Goal: Download file/media

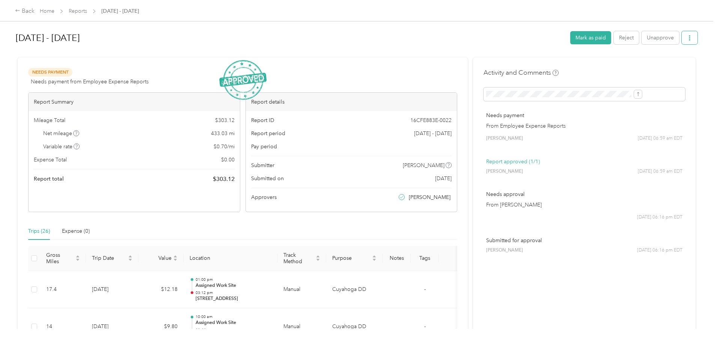
click at [682, 42] on button "button" at bounding box center [690, 37] width 16 height 13
click at [626, 67] on div "Download" at bounding box center [608, 66] width 45 height 8
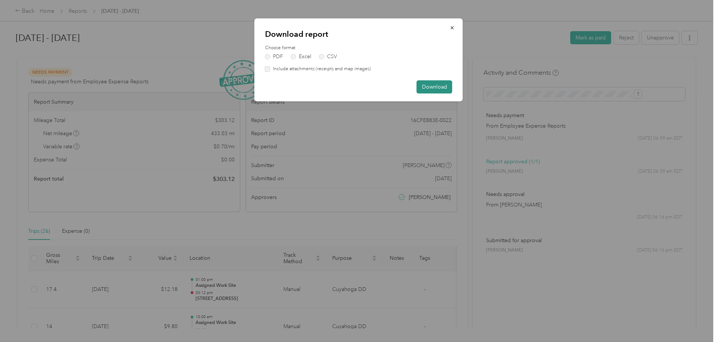
click at [446, 89] on button "Download" at bounding box center [435, 86] width 36 height 13
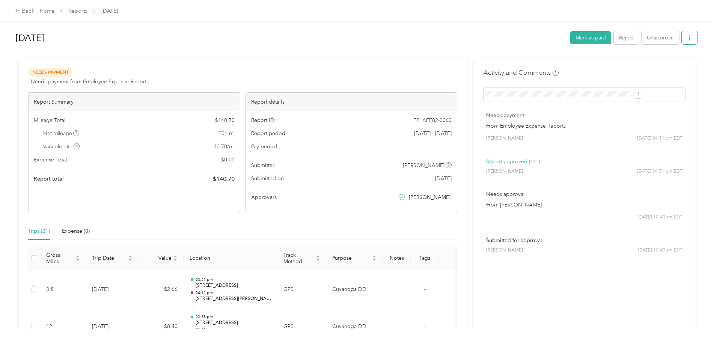
click at [682, 36] on button "button" at bounding box center [690, 37] width 16 height 13
click at [623, 68] on div "Download" at bounding box center [608, 66] width 45 height 8
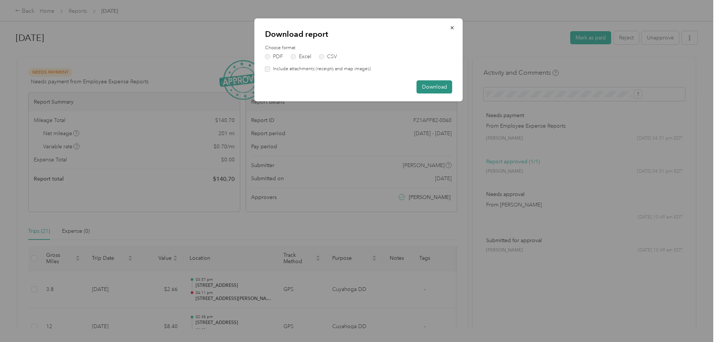
click at [437, 90] on button "Download" at bounding box center [435, 86] width 36 height 13
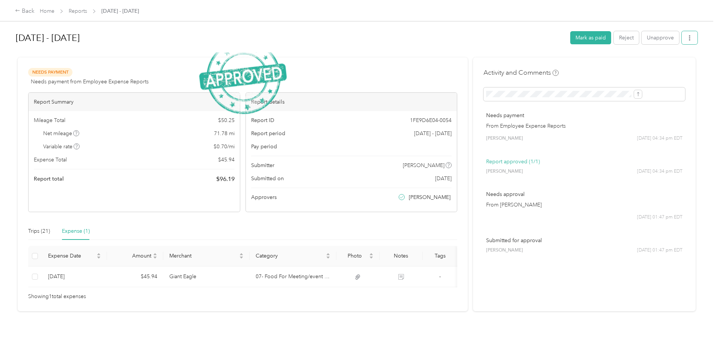
click at [682, 36] on button "button" at bounding box center [690, 37] width 16 height 13
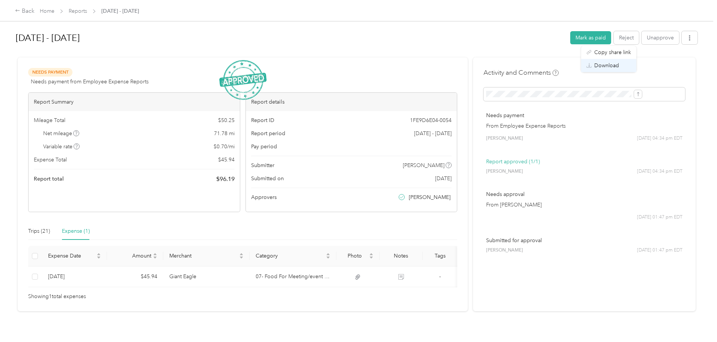
click at [625, 68] on div "Download" at bounding box center [608, 66] width 45 height 8
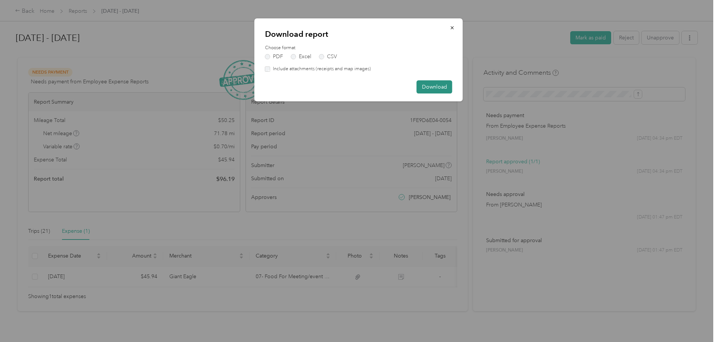
click at [448, 90] on button "Download" at bounding box center [435, 86] width 36 height 13
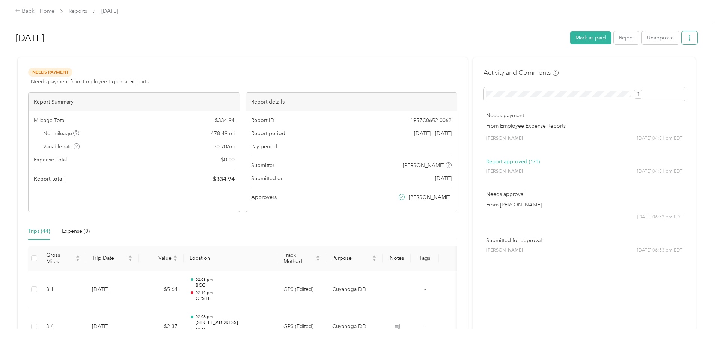
click at [682, 36] on button "button" at bounding box center [690, 37] width 16 height 13
click at [611, 64] on span "Download" at bounding box center [606, 66] width 25 height 8
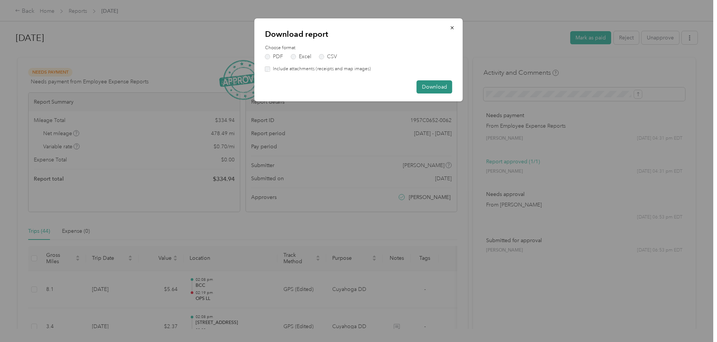
click at [450, 85] on button "Download" at bounding box center [435, 86] width 36 height 13
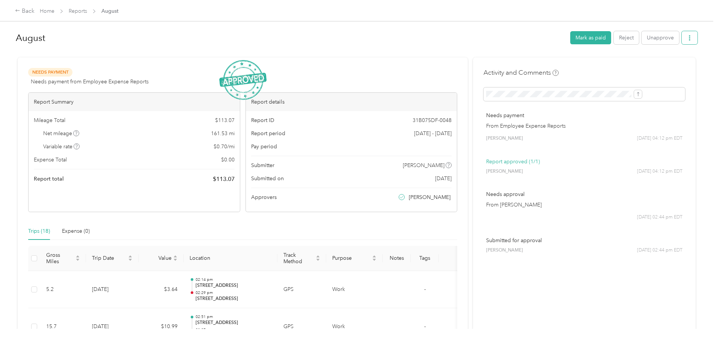
click at [682, 39] on button "button" at bounding box center [690, 37] width 16 height 13
click at [620, 62] on div "Download" at bounding box center [608, 66] width 45 height 8
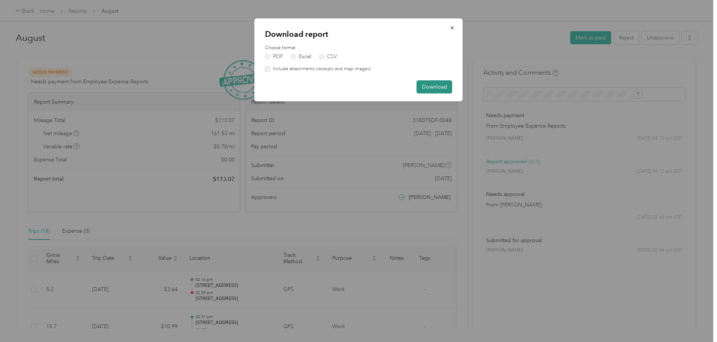
click at [423, 90] on button "Download" at bounding box center [435, 86] width 36 height 13
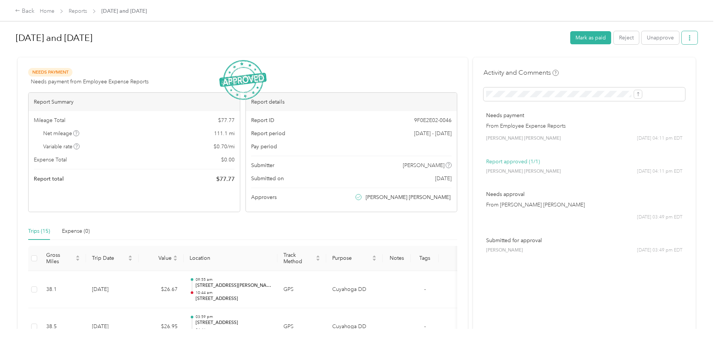
click at [682, 41] on button "button" at bounding box center [690, 37] width 16 height 13
click at [628, 67] on div "Download" at bounding box center [608, 66] width 45 height 8
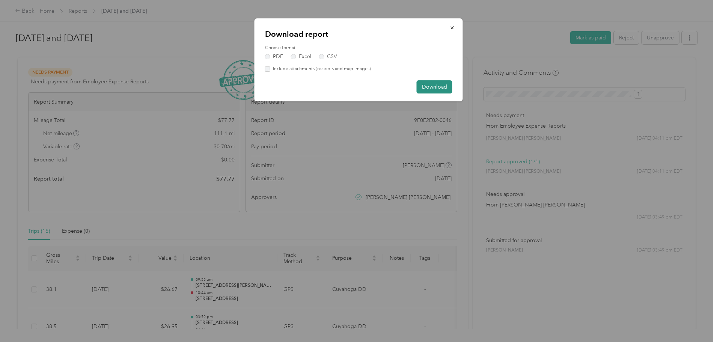
click at [449, 91] on button "Download" at bounding box center [435, 86] width 36 height 13
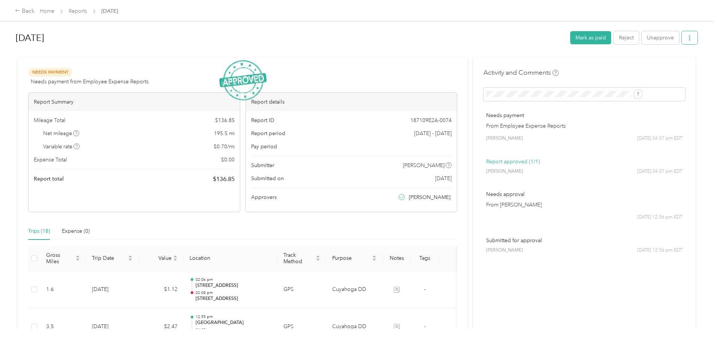
drag, startPoint x: 626, startPoint y: 39, endPoint x: 628, endPoint y: 44, distance: 4.9
click at [687, 40] on icon "button" at bounding box center [689, 37] width 5 height 5
click at [621, 67] on div "Download" at bounding box center [608, 66] width 45 height 8
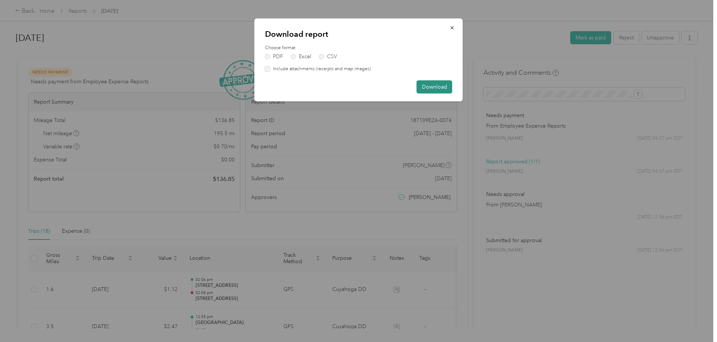
click at [439, 91] on button "Download" at bounding box center [435, 86] width 36 height 13
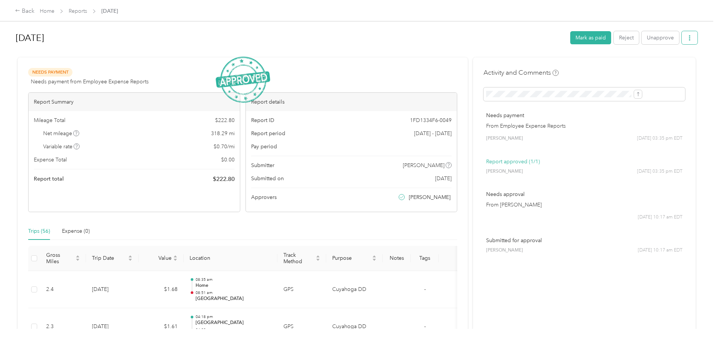
click at [682, 40] on button "button" at bounding box center [690, 37] width 16 height 13
drag, startPoint x: 615, startPoint y: 64, endPoint x: 603, endPoint y: 69, distance: 12.6
click at [615, 65] on span "Download" at bounding box center [606, 66] width 25 height 8
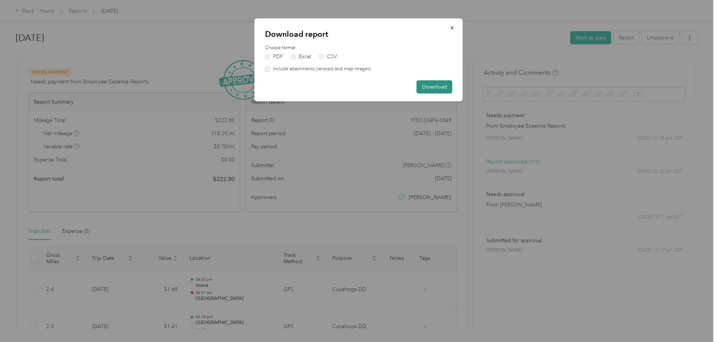
click at [437, 89] on button "Download" at bounding box center [435, 86] width 36 height 13
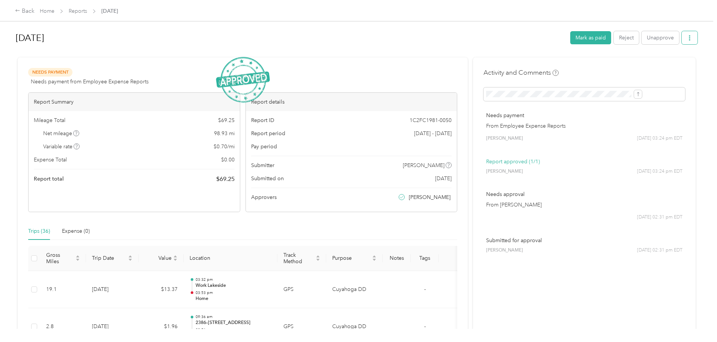
click at [682, 37] on button "button" at bounding box center [690, 37] width 16 height 13
click at [615, 68] on span "Download" at bounding box center [606, 66] width 25 height 8
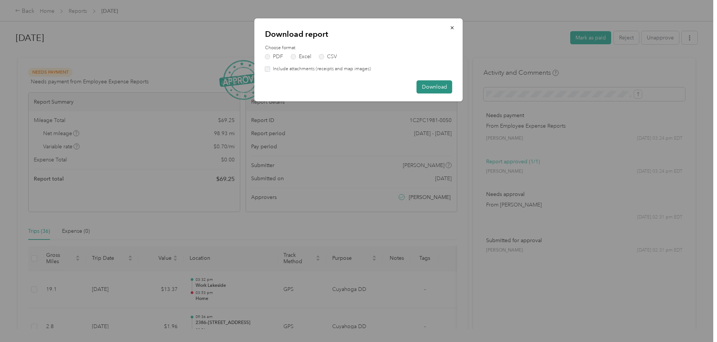
click at [426, 86] on button "Download" at bounding box center [435, 86] width 36 height 13
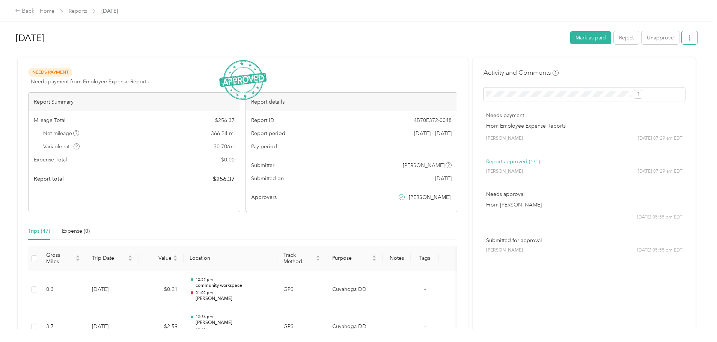
click at [682, 33] on button "button" at bounding box center [690, 37] width 16 height 13
click at [616, 63] on span "Download" at bounding box center [606, 66] width 25 height 8
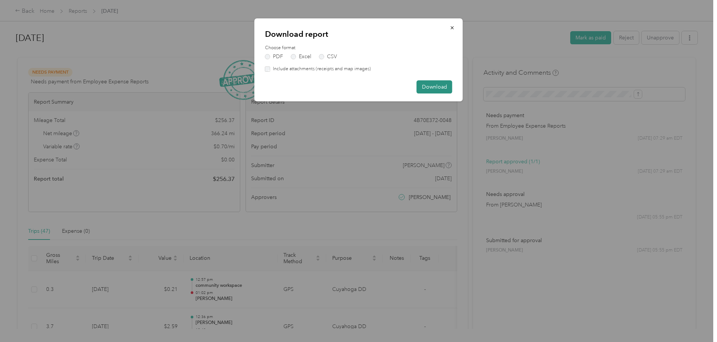
click at [433, 83] on button "Download" at bounding box center [435, 86] width 36 height 13
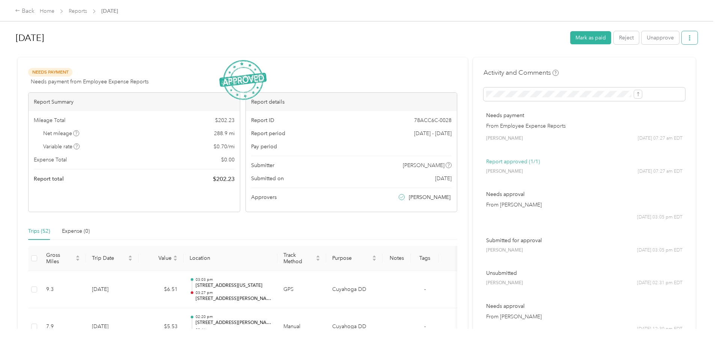
click at [687, 35] on span "button" at bounding box center [689, 38] width 5 height 6
click at [616, 63] on span "Download" at bounding box center [606, 66] width 25 height 8
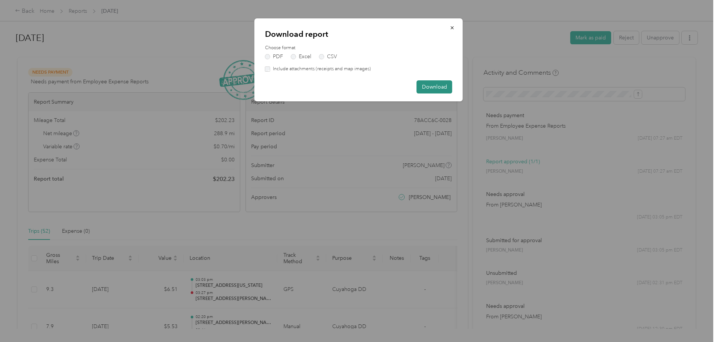
click at [445, 85] on button "Download" at bounding box center [435, 86] width 36 height 13
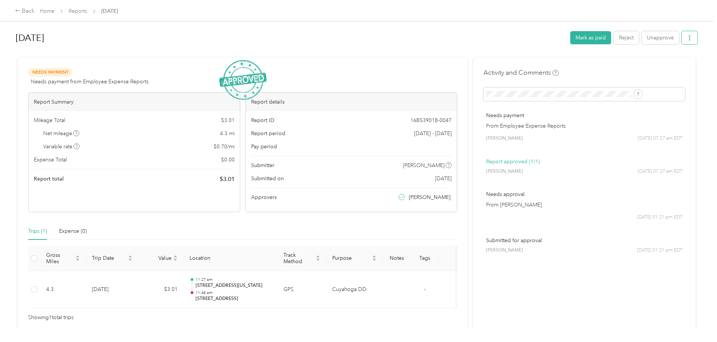
click at [682, 39] on button "button" at bounding box center [690, 37] width 16 height 13
click at [604, 73] on div "Activity and Comments Needs payment From Employee Expense Reports [PERSON_NAME]…" at bounding box center [585, 166] width 202 height 196
click at [687, 40] on icon "button" at bounding box center [689, 37] width 5 height 5
click at [608, 64] on span "Download" at bounding box center [606, 66] width 25 height 8
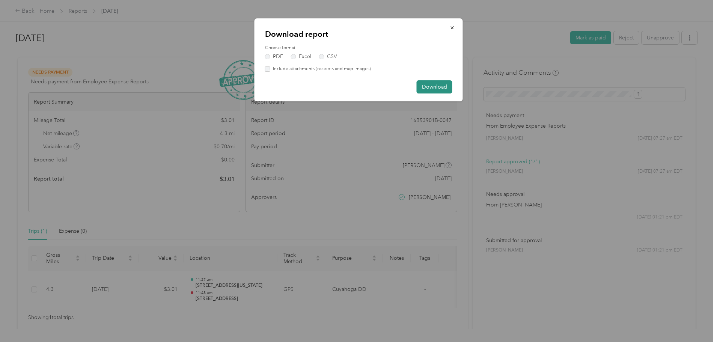
click at [428, 90] on button "Download" at bounding box center [435, 86] width 36 height 13
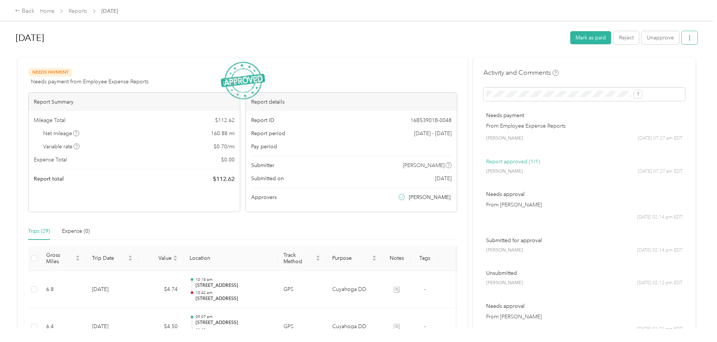
click at [687, 37] on icon "button" at bounding box center [689, 37] width 5 height 5
click at [609, 66] on span "Download" at bounding box center [606, 66] width 25 height 8
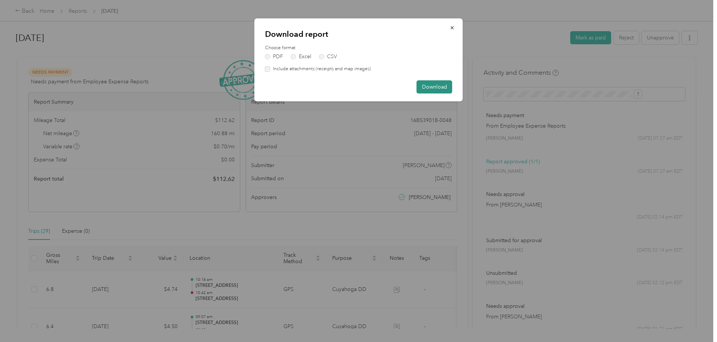
click at [431, 92] on button "Download" at bounding box center [435, 86] width 36 height 13
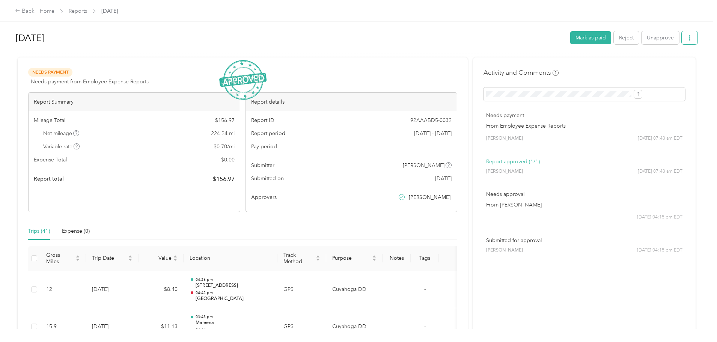
click at [682, 40] on button "button" at bounding box center [690, 37] width 16 height 13
click at [621, 70] on li "Download" at bounding box center [608, 65] width 55 height 13
click at [619, 68] on span "Download" at bounding box center [606, 66] width 25 height 8
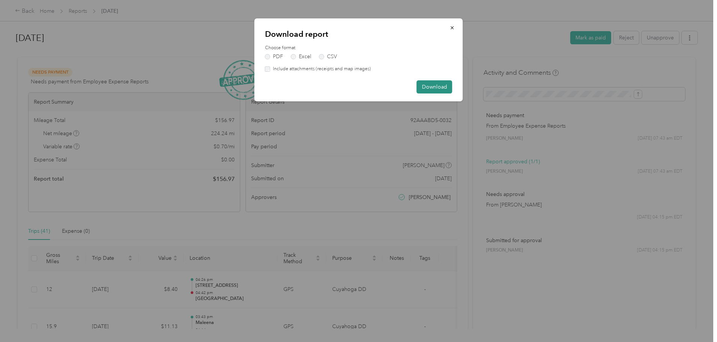
click at [439, 89] on button "Download" at bounding box center [435, 86] width 36 height 13
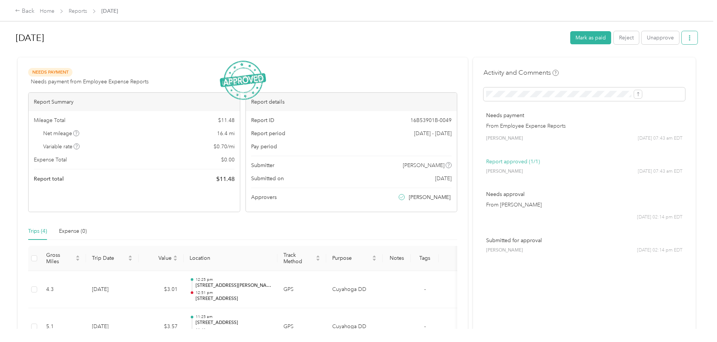
click at [682, 43] on button "button" at bounding box center [690, 37] width 16 height 13
click at [620, 64] on div "Download" at bounding box center [608, 66] width 45 height 8
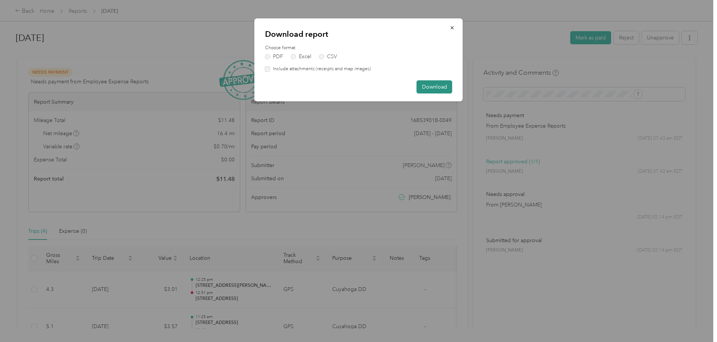
click at [444, 91] on button "Download" at bounding box center [435, 86] width 36 height 13
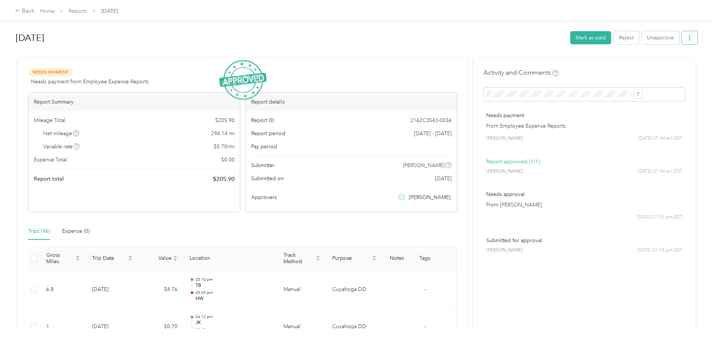
click at [682, 41] on button "button" at bounding box center [690, 37] width 16 height 13
click at [615, 69] on span "Download" at bounding box center [606, 66] width 25 height 8
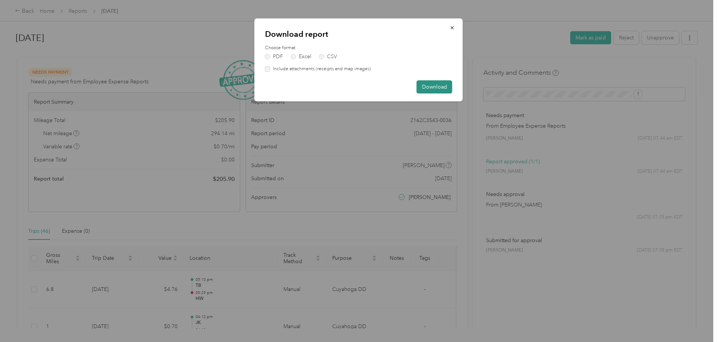
click at [442, 86] on button "Download" at bounding box center [435, 86] width 36 height 13
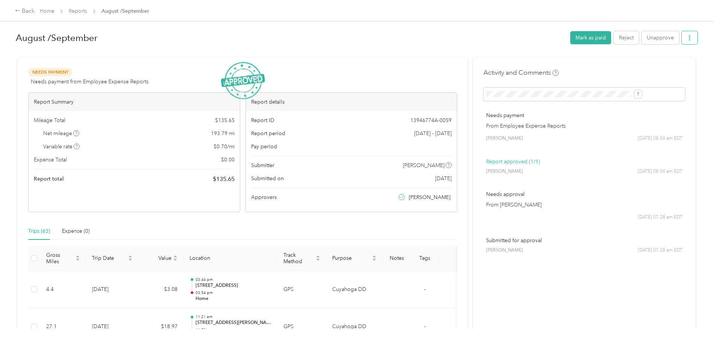
click at [682, 35] on button "button" at bounding box center [690, 37] width 16 height 13
click at [618, 65] on span "Download" at bounding box center [606, 66] width 25 height 8
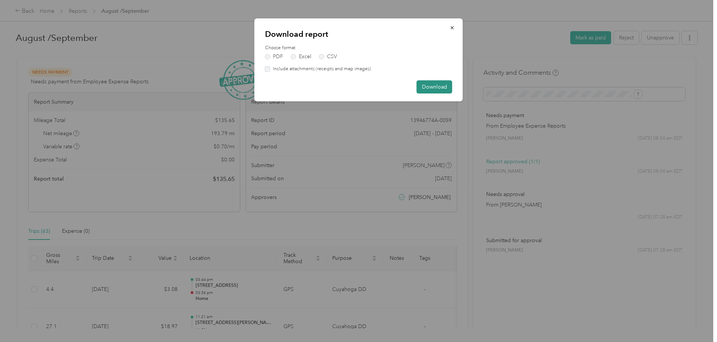
click at [425, 84] on button "Download" at bounding box center [435, 86] width 36 height 13
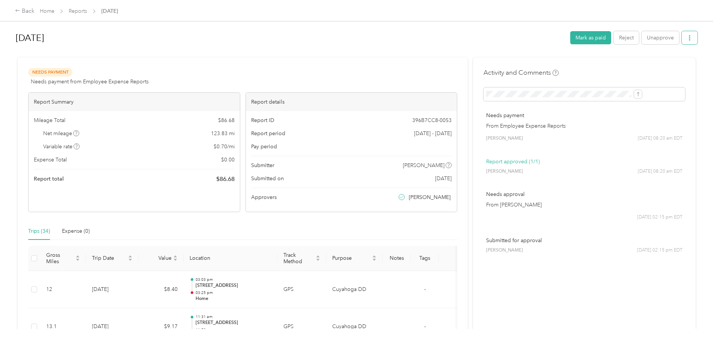
click at [687, 37] on icon "button" at bounding box center [689, 37] width 5 height 5
click at [603, 63] on span "Download" at bounding box center [606, 66] width 25 height 8
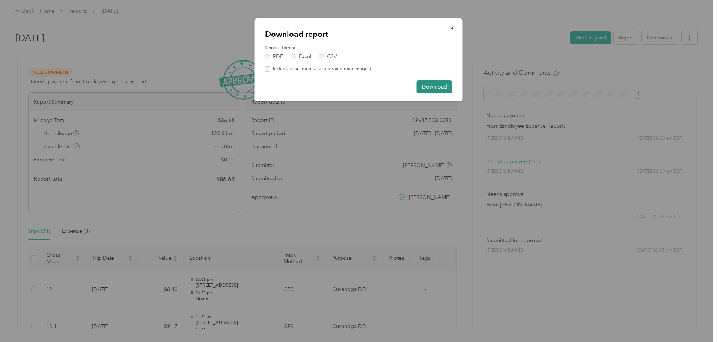
click at [436, 87] on button "Download" at bounding box center [435, 86] width 36 height 13
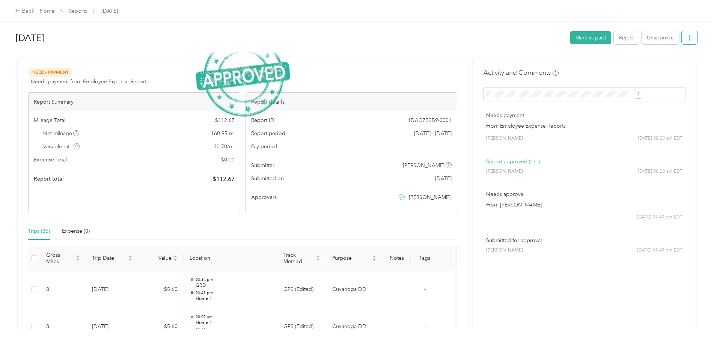
click at [682, 39] on button "button" at bounding box center [690, 37] width 16 height 13
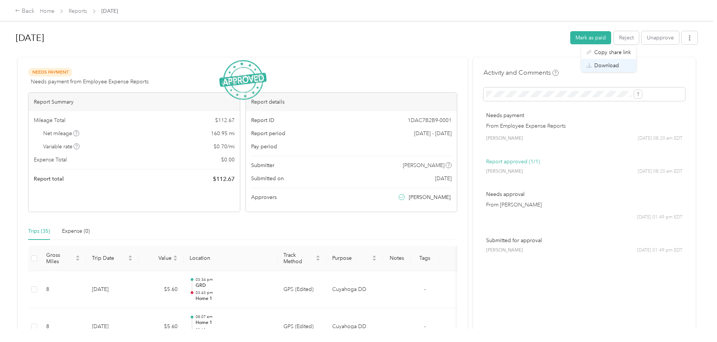
click at [619, 66] on span "Download" at bounding box center [606, 66] width 25 height 8
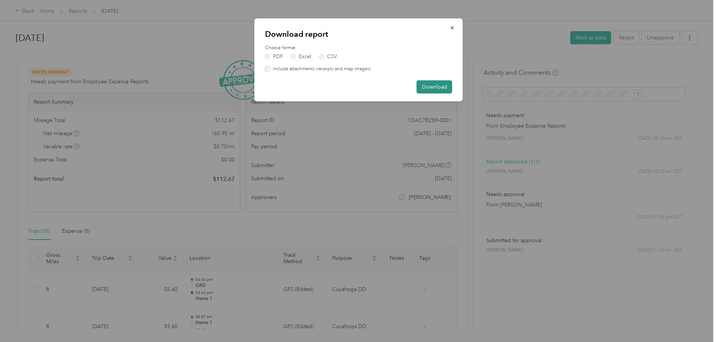
click at [431, 92] on button "Download" at bounding box center [435, 86] width 36 height 13
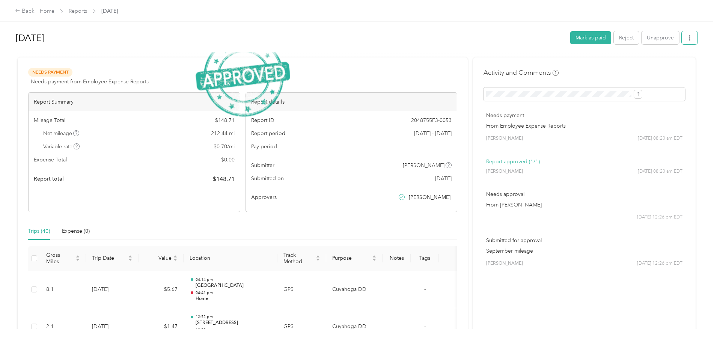
click at [687, 35] on span "button" at bounding box center [689, 38] width 5 height 6
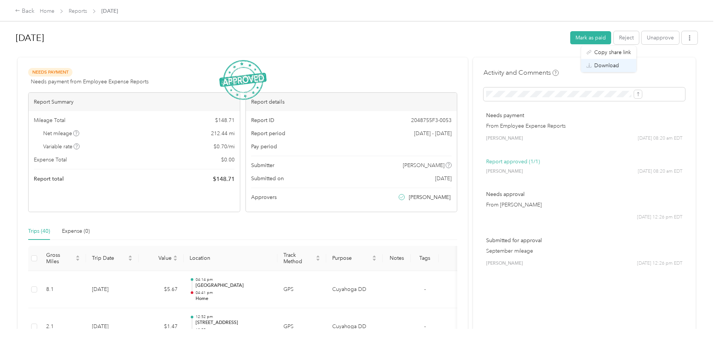
click at [606, 70] on li "Download" at bounding box center [608, 65] width 55 height 13
click at [598, 65] on span "Download" at bounding box center [606, 66] width 25 height 8
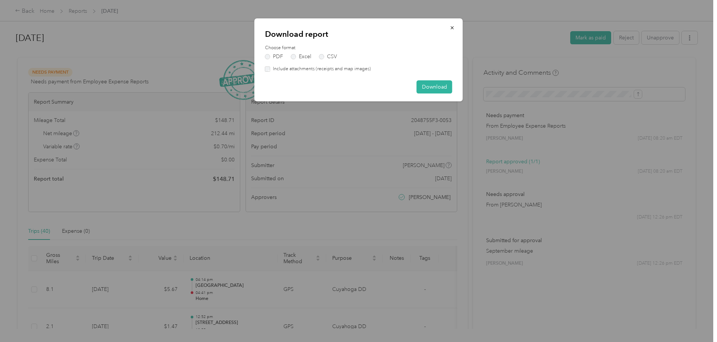
click at [412, 83] on div "Download" at bounding box center [358, 86] width 187 height 13
click at [425, 84] on button "Download" at bounding box center [435, 86] width 36 height 13
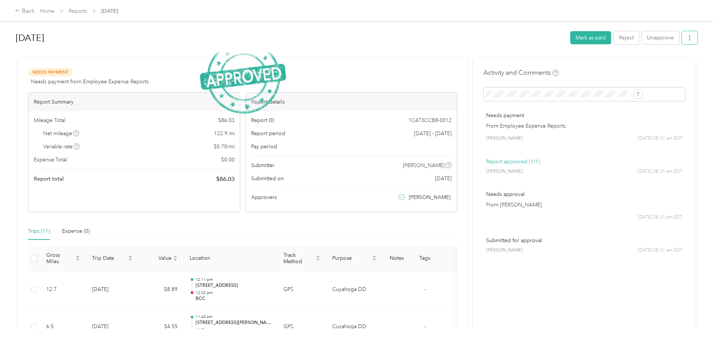
click at [689, 38] on icon "button" at bounding box center [690, 37] width 2 height 5
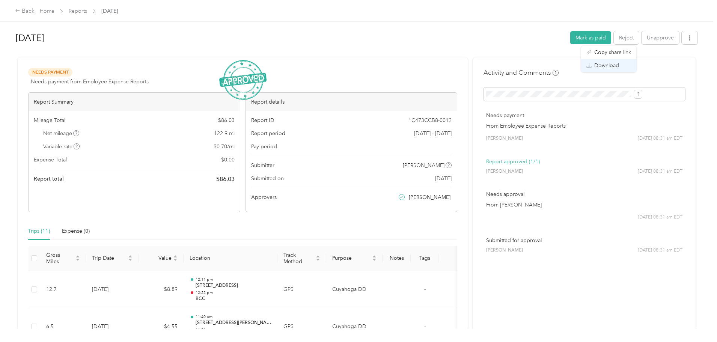
click at [607, 63] on span "Download" at bounding box center [606, 66] width 25 height 8
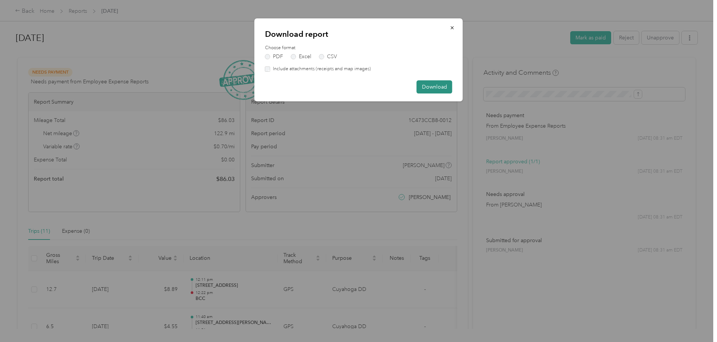
click at [425, 86] on button "Download" at bounding box center [435, 86] width 36 height 13
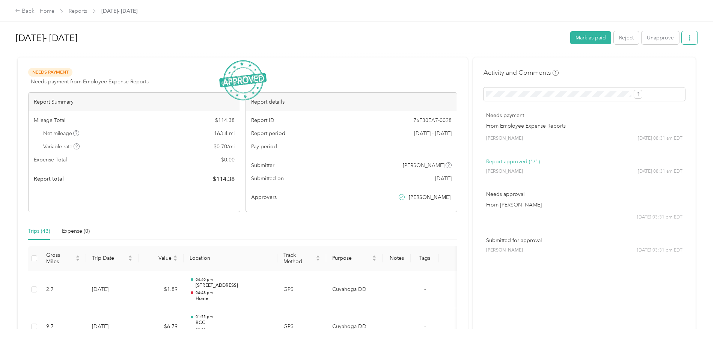
click at [682, 35] on button "button" at bounding box center [690, 37] width 16 height 13
click at [612, 65] on span "Download" at bounding box center [606, 66] width 25 height 8
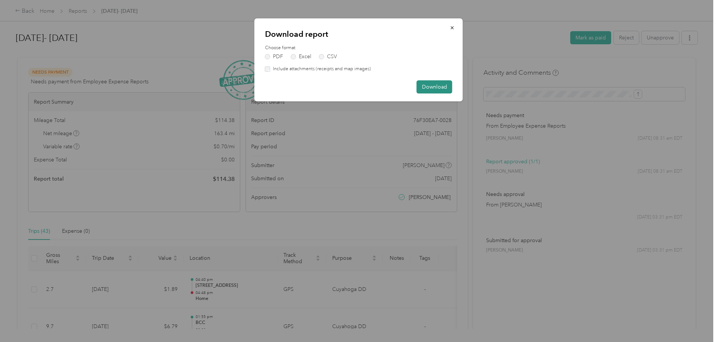
click at [431, 90] on button "Download" at bounding box center [435, 86] width 36 height 13
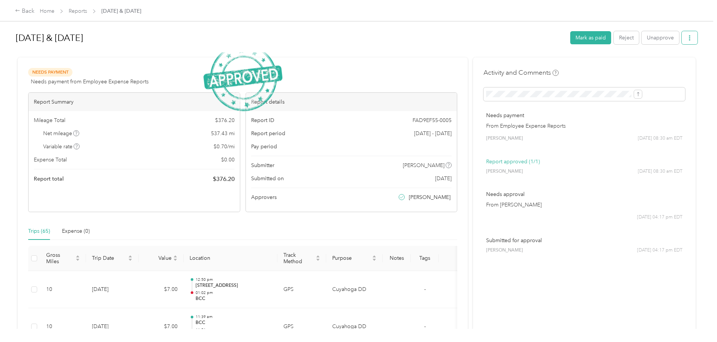
click at [682, 36] on button "button" at bounding box center [690, 37] width 16 height 13
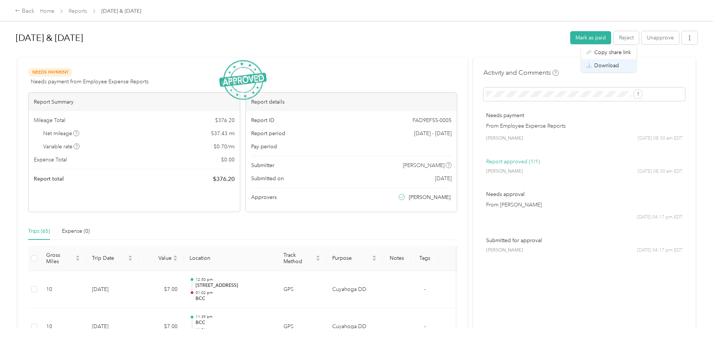
click at [602, 64] on span "Download" at bounding box center [606, 66] width 25 height 8
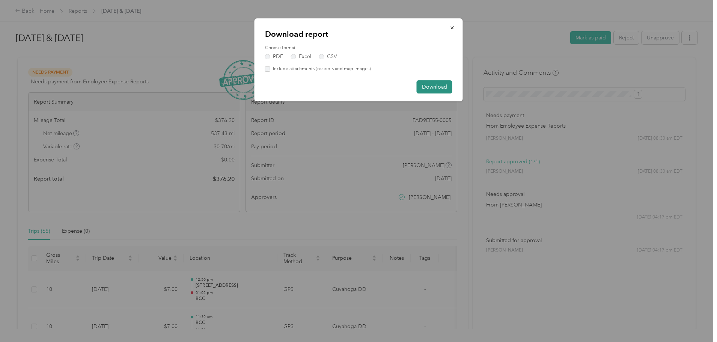
click at [427, 85] on button "Download" at bounding box center [435, 86] width 36 height 13
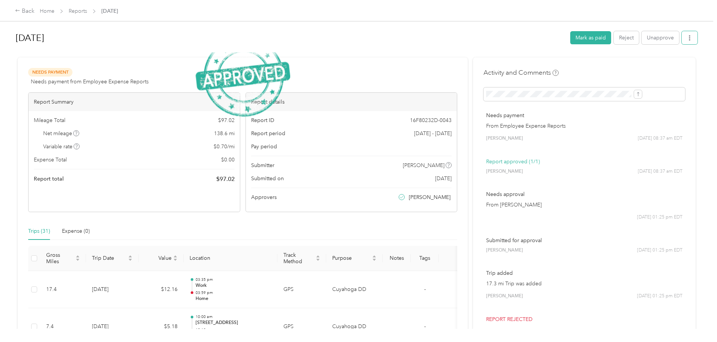
click at [682, 36] on button "button" at bounding box center [690, 37] width 16 height 13
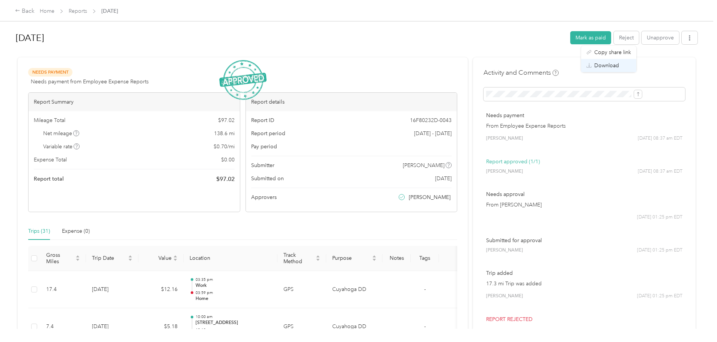
click at [619, 66] on div "Download" at bounding box center [608, 66] width 45 height 8
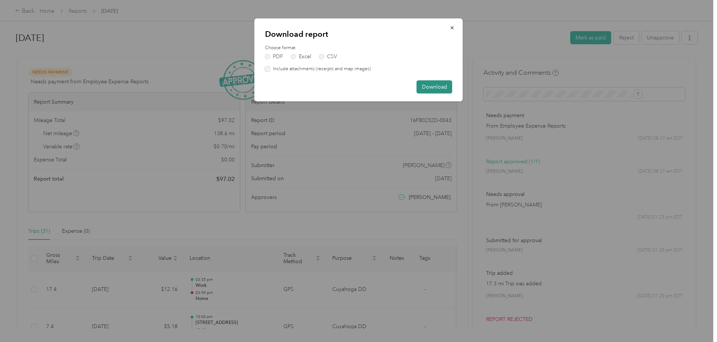
click at [433, 90] on button "Download" at bounding box center [435, 86] width 36 height 13
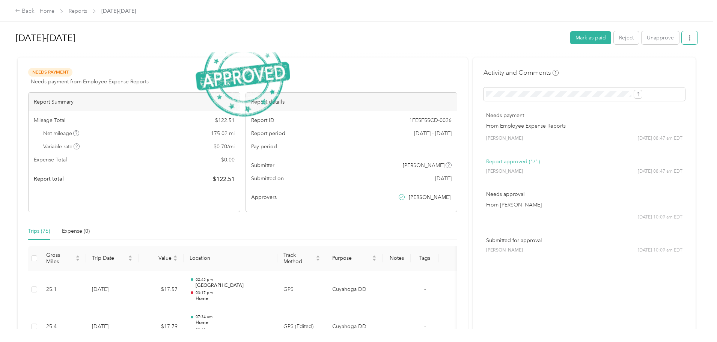
click at [682, 38] on button "button" at bounding box center [690, 37] width 16 height 13
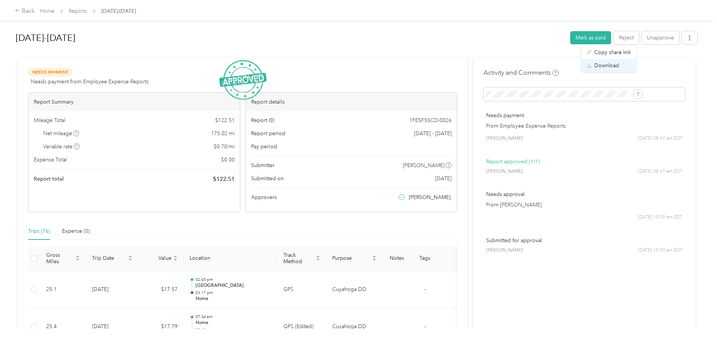
click at [601, 65] on span "Download" at bounding box center [606, 66] width 25 height 8
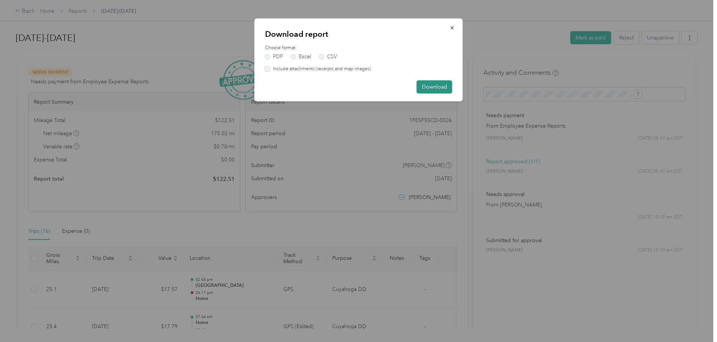
click at [436, 84] on button "Download" at bounding box center [435, 86] width 36 height 13
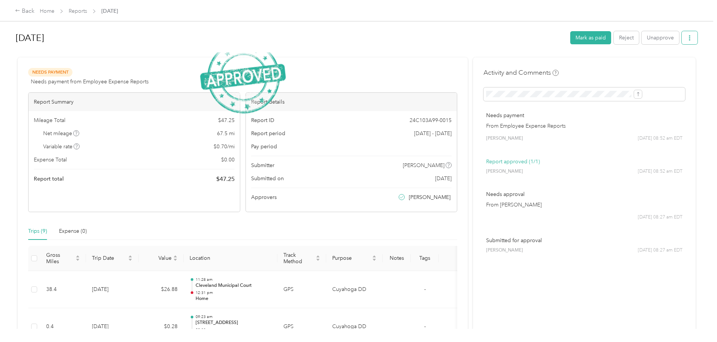
click at [687, 39] on icon "button" at bounding box center [689, 37] width 5 height 5
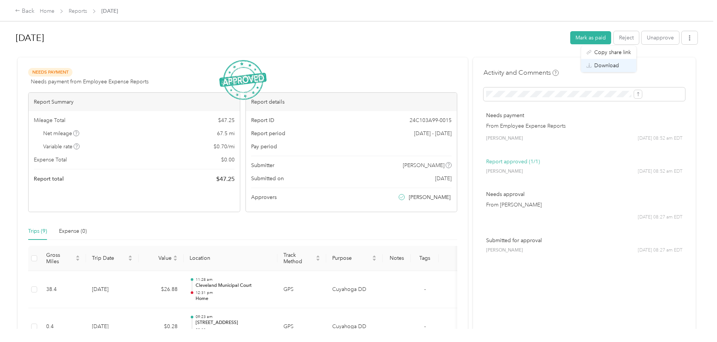
click at [632, 63] on li "Download" at bounding box center [608, 65] width 55 height 13
click at [620, 67] on div "Download" at bounding box center [608, 66] width 45 height 8
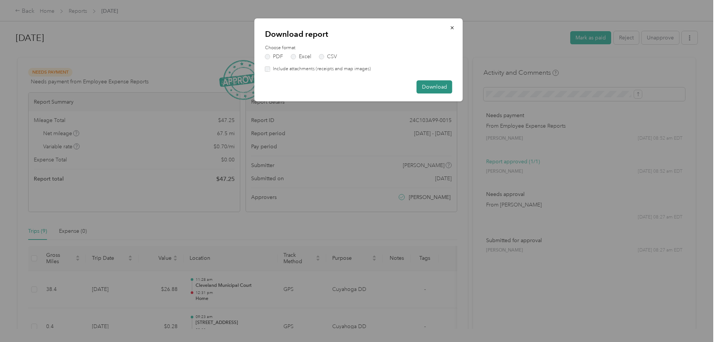
click at [439, 85] on button "Download" at bounding box center [435, 86] width 36 height 13
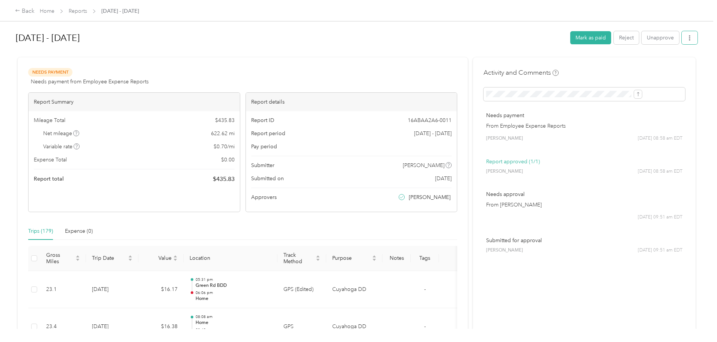
click at [682, 38] on button "button" at bounding box center [690, 37] width 16 height 13
click at [616, 64] on span "Download" at bounding box center [606, 66] width 25 height 8
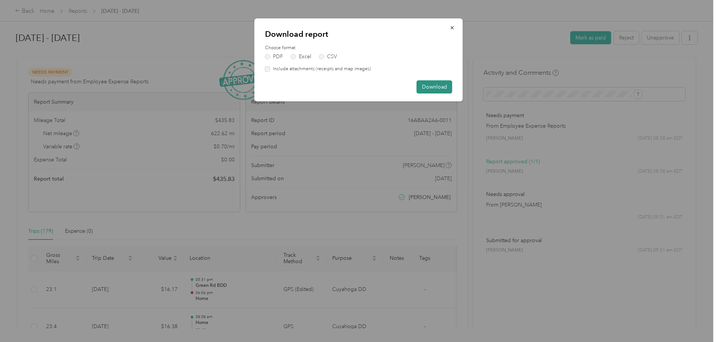
click at [451, 87] on button "Download" at bounding box center [435, 86] width 36 height 13
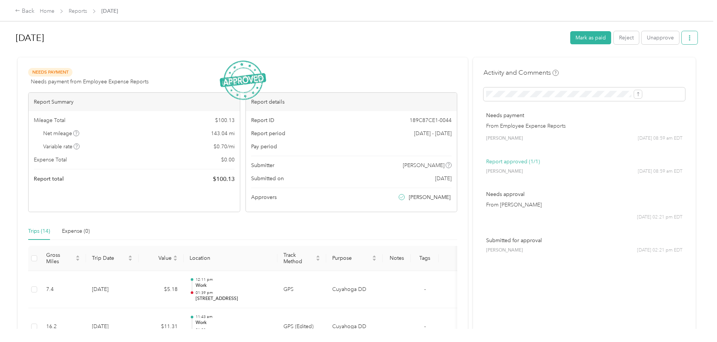
click at [687, 37] on icon "button" at bounding box center [689, 37] width 5 height 5
click at [618, 66] on span "Download" at bounding box center [606, 66] width 25 height 8
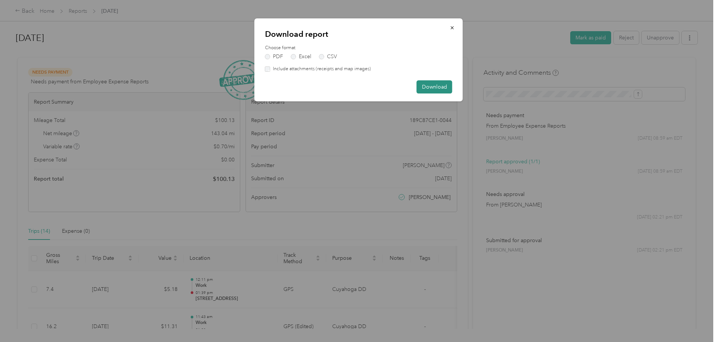
click at [423, 81] on button "Download" at bounding box center [435, 86] width 36 height 13
